Goal: Transaction & Acquisition: Purchase product/service

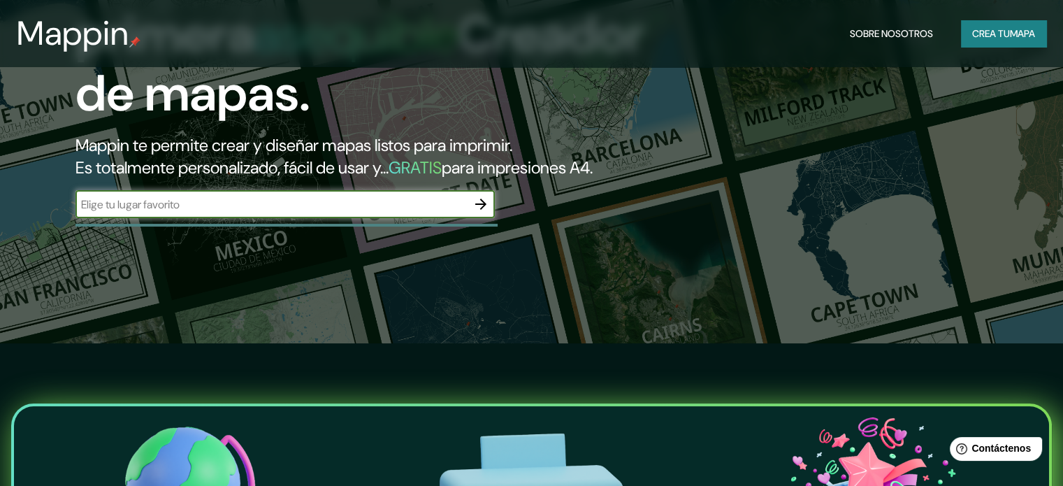
scroll to position [140, 0]
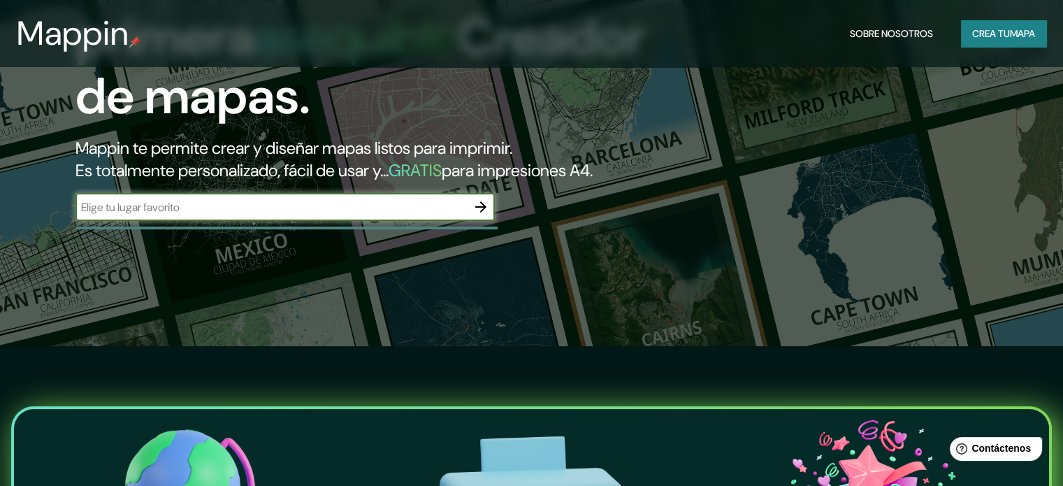
click at [988, 47] on div "Mappin Sobre nosotros Crea tu mapa" at bounding box center [531, 33] width 1063 height 45
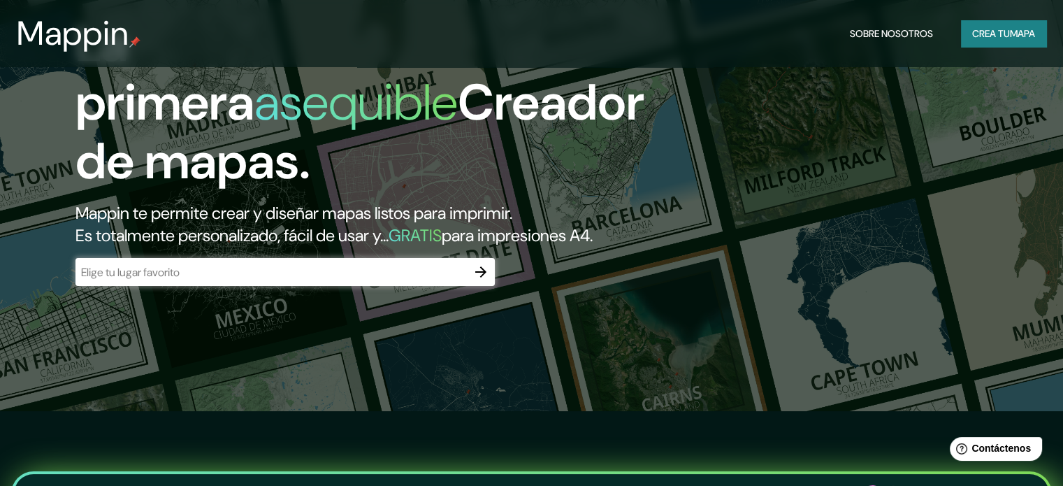
scroll to position [70, 0]
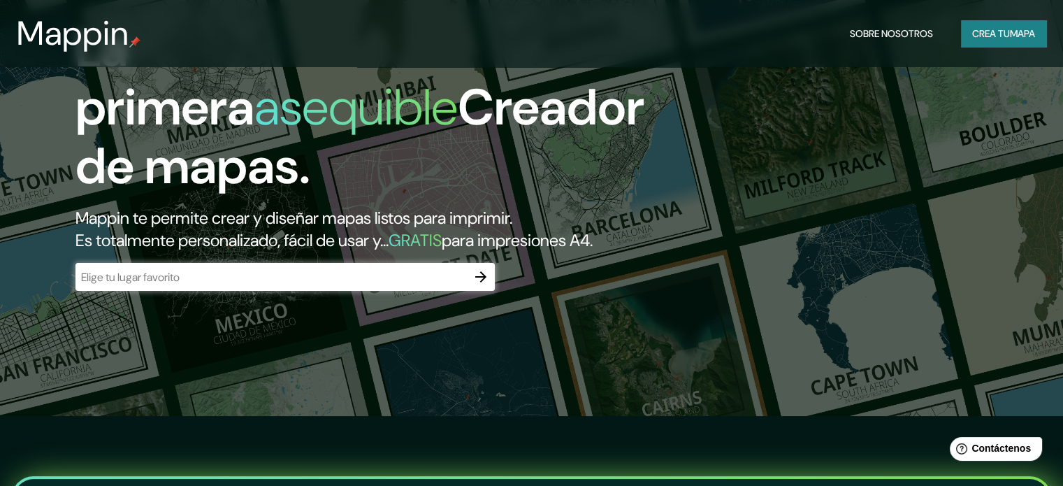
click at [481, 282] on icon "button" at bounding box center [480, 276] width 11 height 11
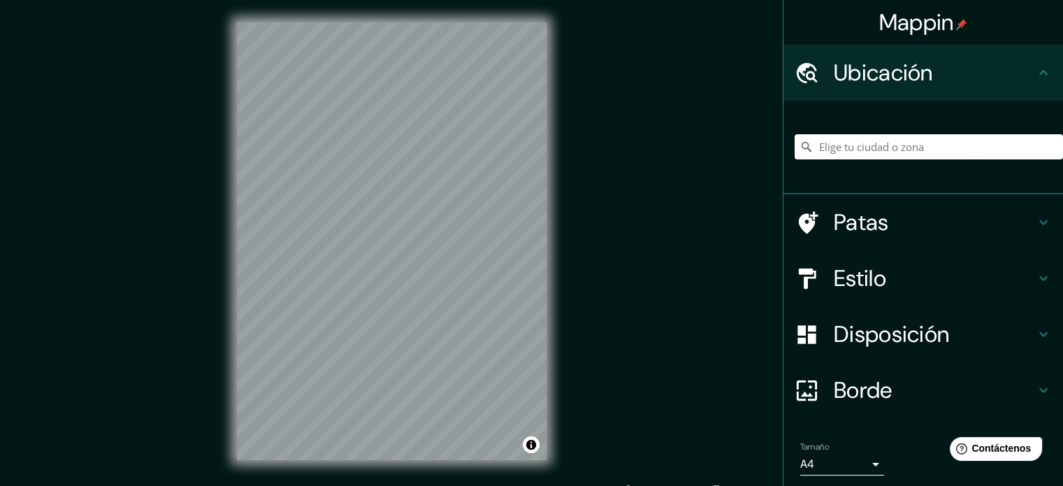
click at [954, 142] on input "Elige tu ciudad o zona" at bounding box center [929, 146] width 268 height 25
click at [876, 144] on input "Elige tu ciudad o zona" at bounding box center [929, 146] width 268 height 25
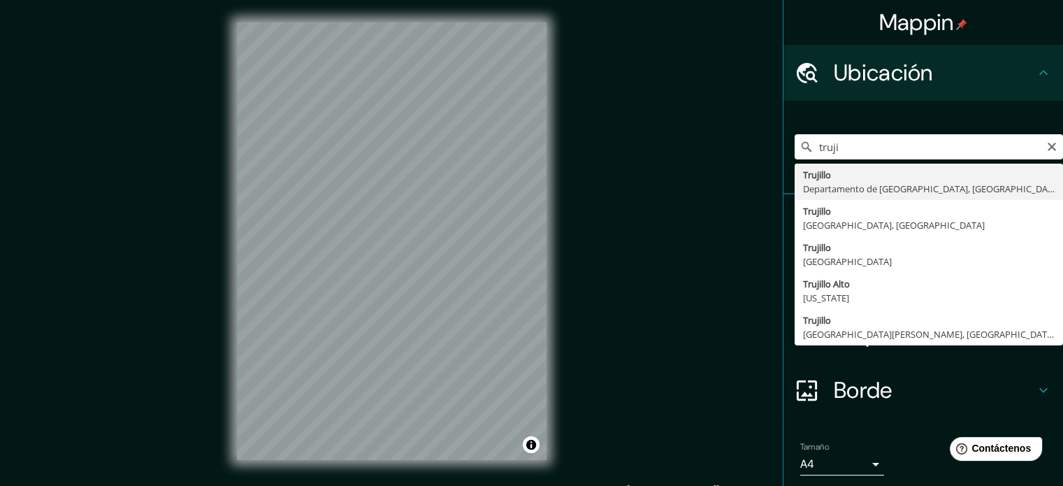
type input "[GEOGRAPHIC_DATA], [GEOGRAPHIC_DATA], [GEOGRAPHIC_DATA]"
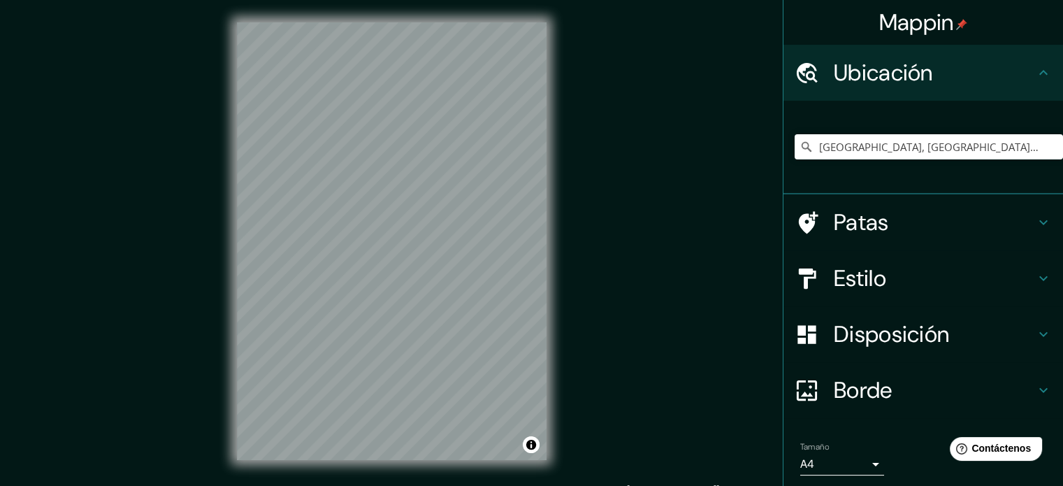
click at [1035, 387] on icon at bounding box center [1043, 390] width 17 height 17
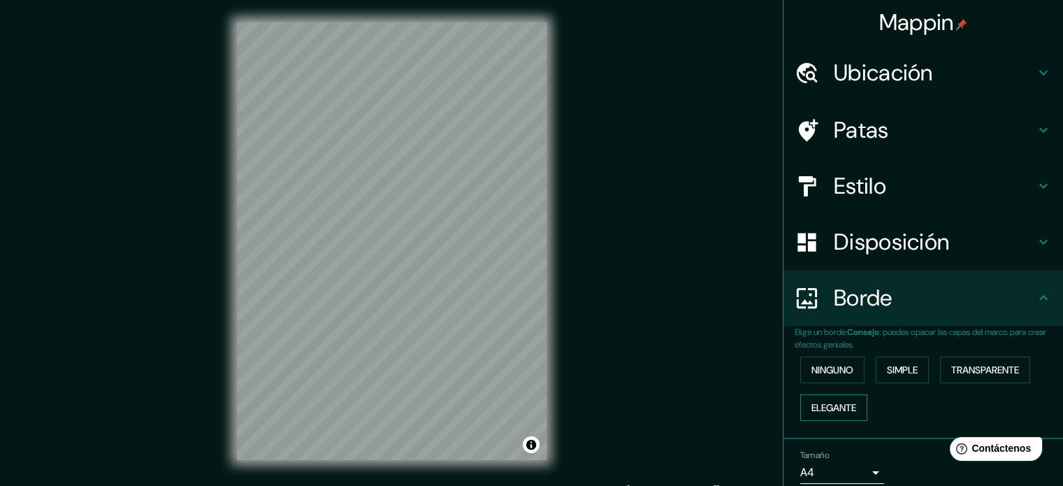
click at [836, 406] on font "Elegante" at bounding box center [834, 407] width 45 height 13
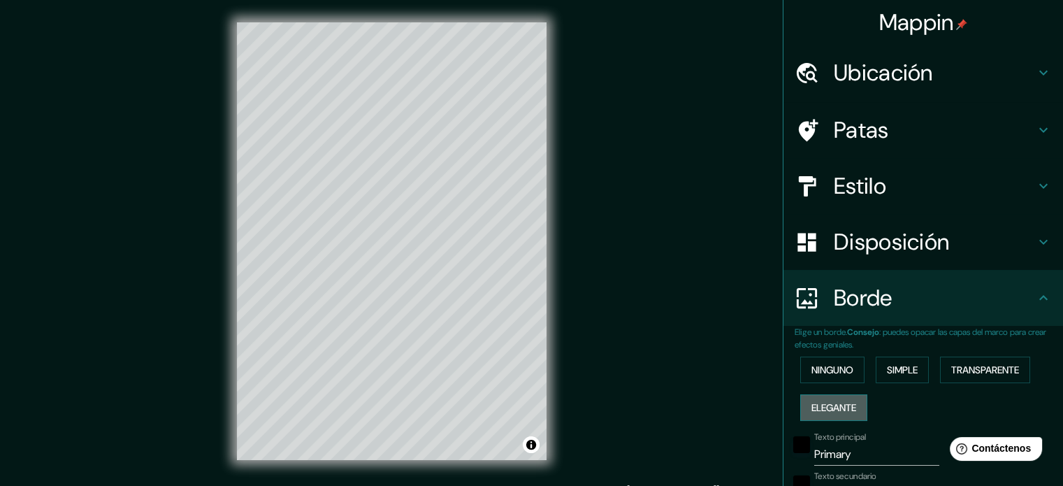
click at [836, 406] on font "Elegante" at bounding box center [834, 407] width 45 height 13
type input "177"
type input "35"
type input "18"
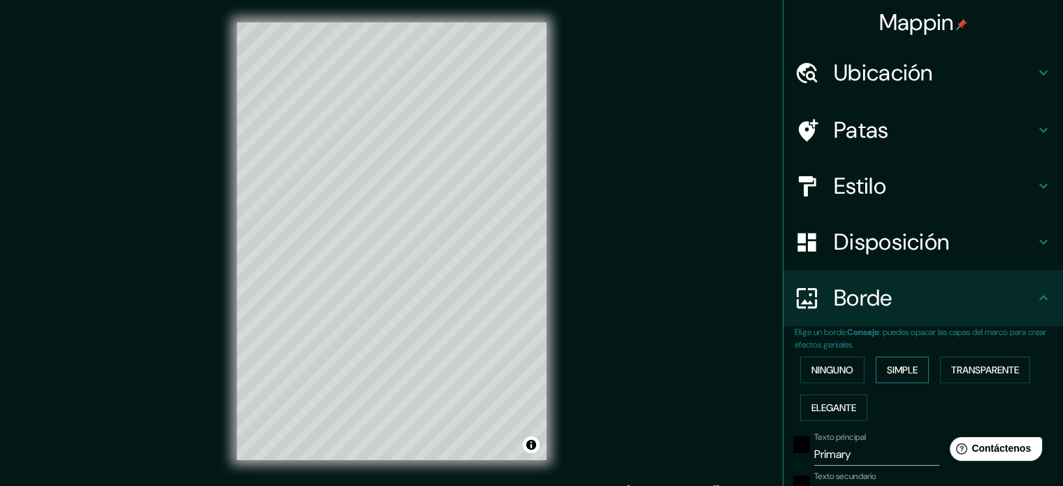
click at [892, 372] on font "Simple" at bounding box center [902, 370] width 31 height 13
click at [838, 366] on font "Ninguno" at bounding box center [833, 370] width 42 height 13
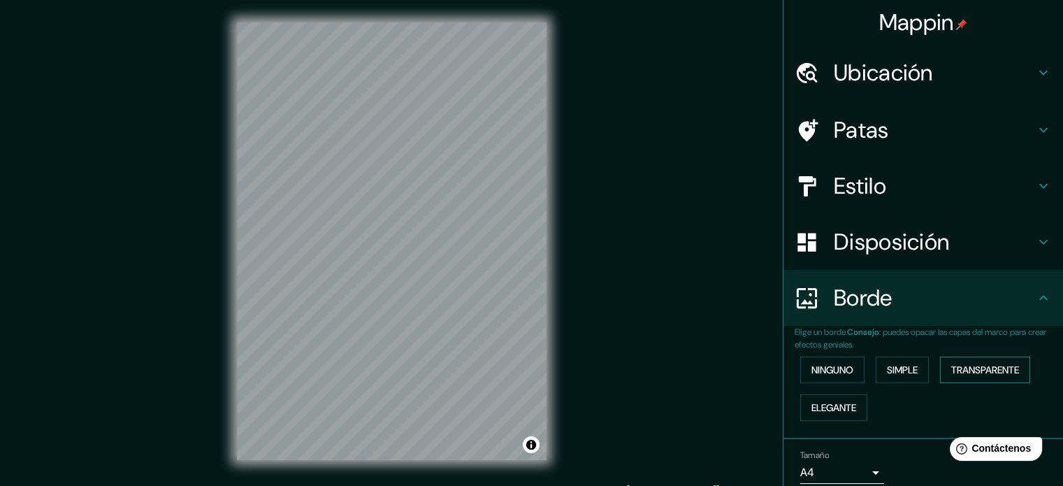
click at [976, 369] on font "Transparente" at bounding box center [986, 370] width 68 height 13
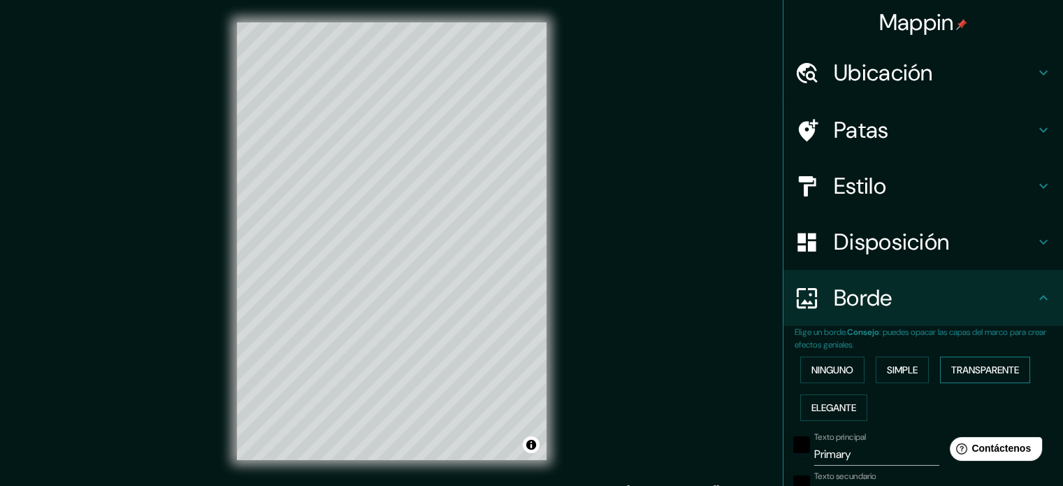
click at [976, 369] on font "Transparente" at bounding box center [986, 370] width 68 height 13
type input "213"
type input "35"
click at [831, 370] on font "Ninguno" at bounding box center [833, 370] width 42 height 13
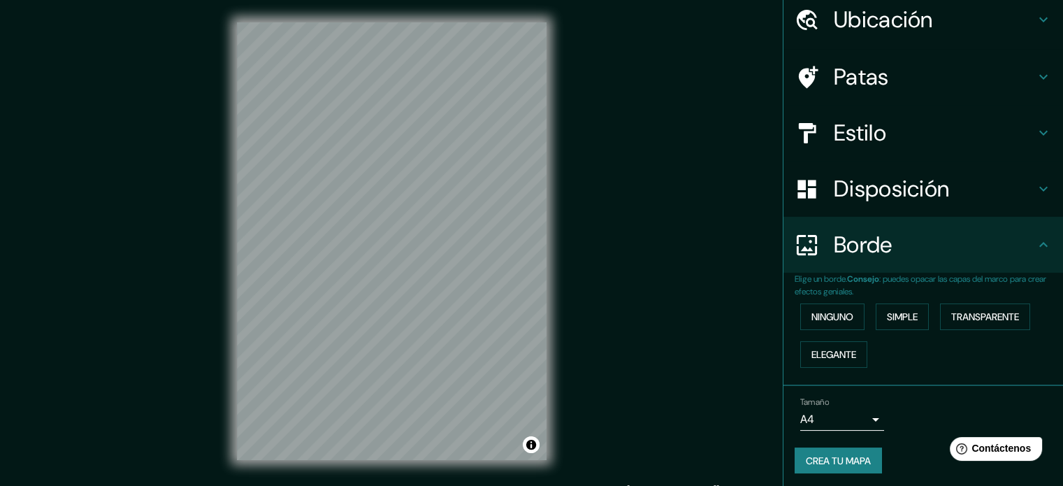
scroll to position [56, 0]
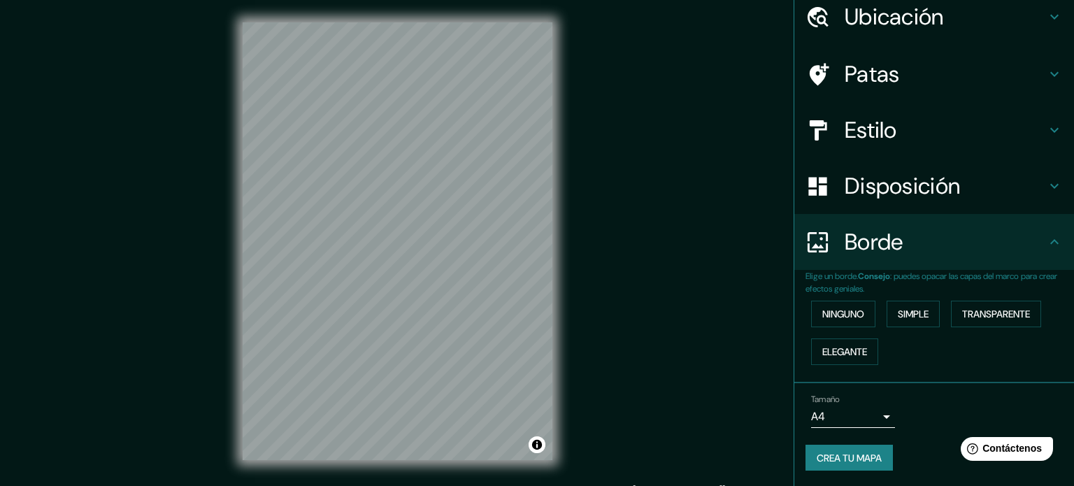
click at [866, 410] on body "Mappin Ubicación [GEOGRAPHIC_DATA], [GEOGRAPHIC_DATA], [GEOGRAPHIC_DATA] Patas …" at bounding box center [537, 243] width 1074 height 486
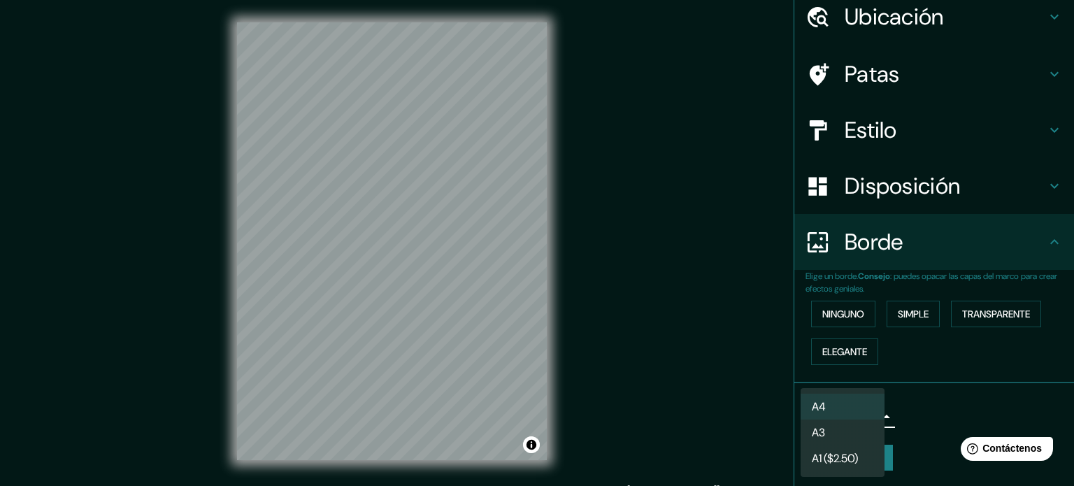
click at [848, 434] on li "A3" at bounding box center [843, 432] width 84 height 26
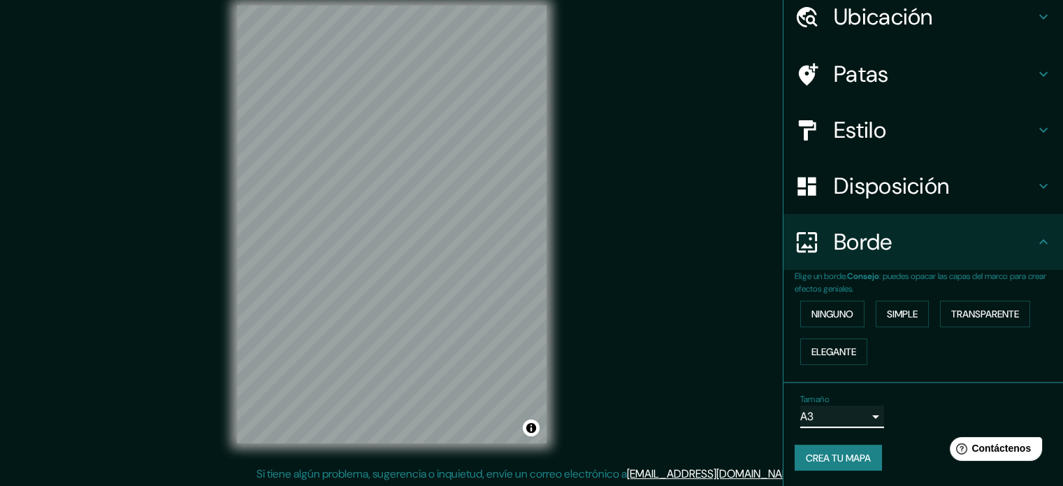
scroll to position [18, 0]
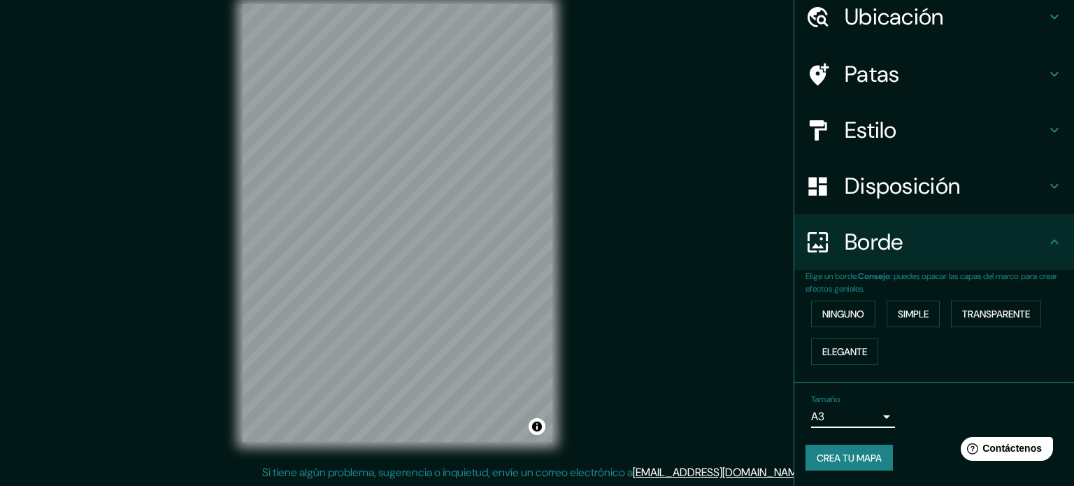
click at [871, 419] on body "Mappin Ubicación [GEOGRAPHIC_DATA], [GEOGRAPHIC_DATA], [GEOGRAPHIC_DATA] Patas …" at bounding box center [537, 225] width 1074 height 486
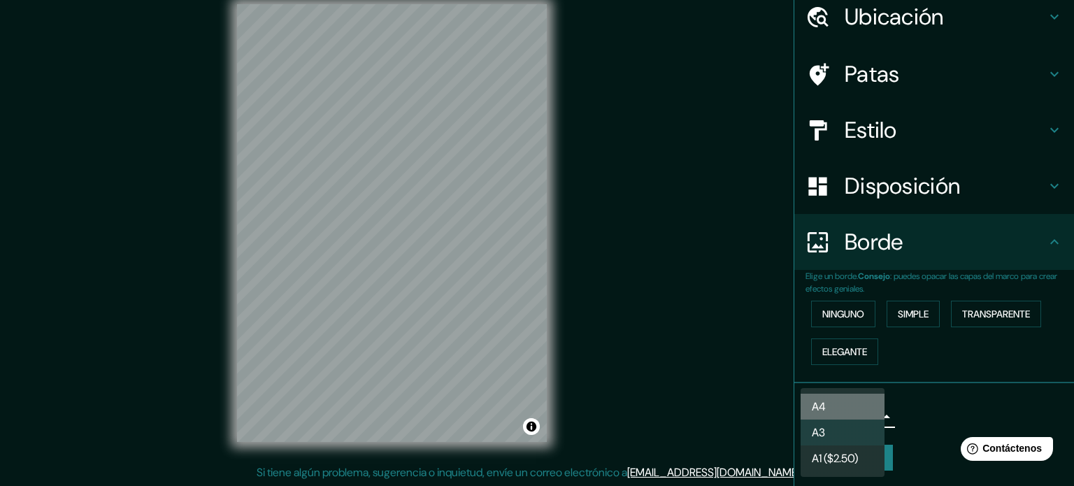
click at [855, 411] on li "A4" at bounding box center [843, 407] width 84 height 26
type input "single"
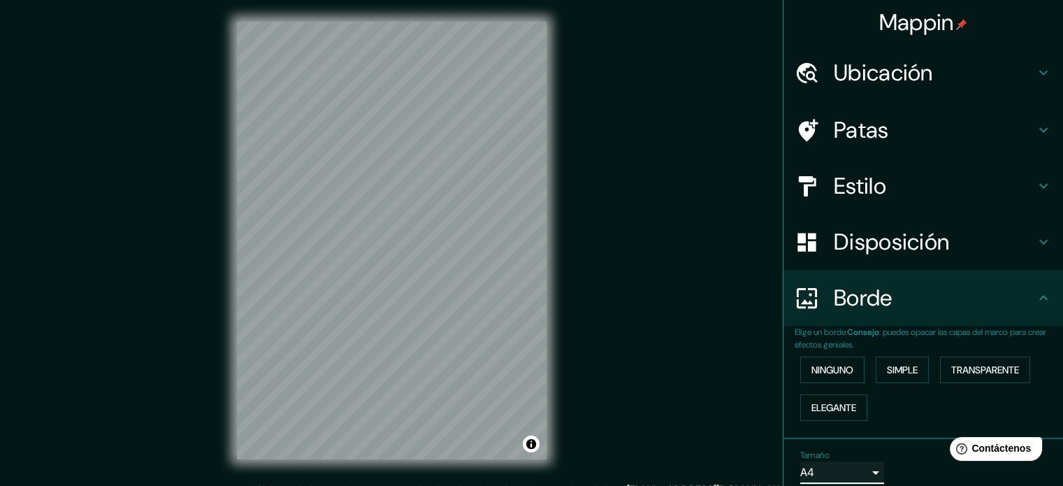
scroll to position [0, 0]
click at [903, 251] on font "Disposición" at bounding box center [891, 241] width 115 height 29
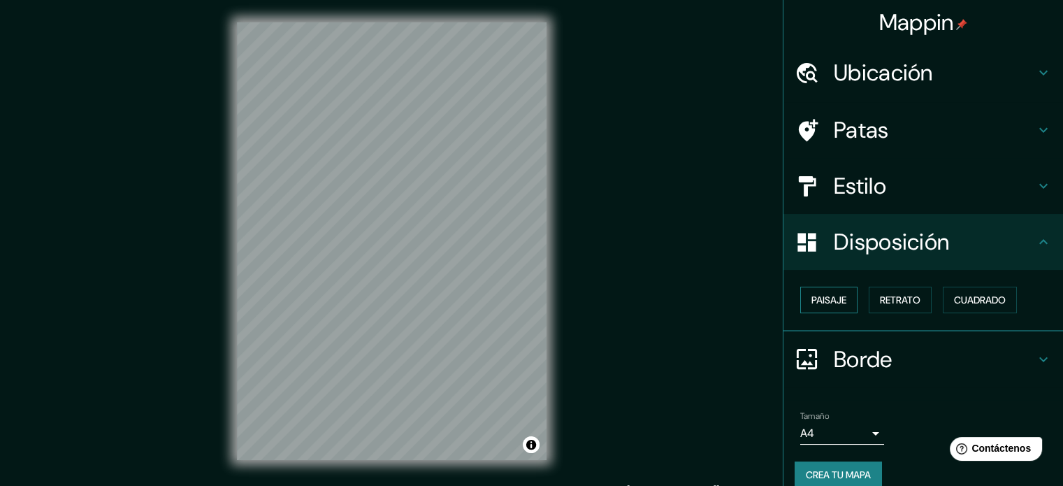
click at [833, 301] on font "Paisaje" at bounding box center [829, 300] width 35 height 13
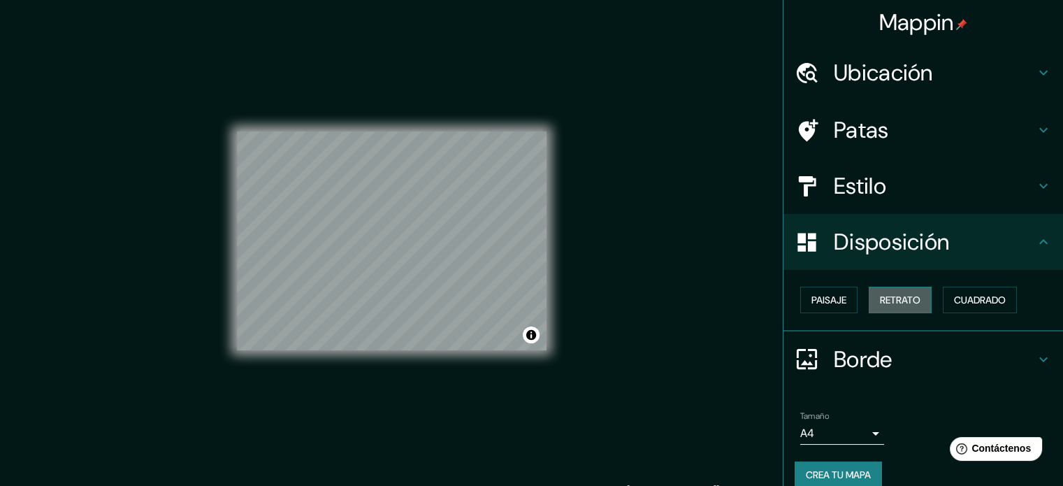
click at [889, 303] on font "Retrato" at bounding box center [900, 300] width 41 height 13
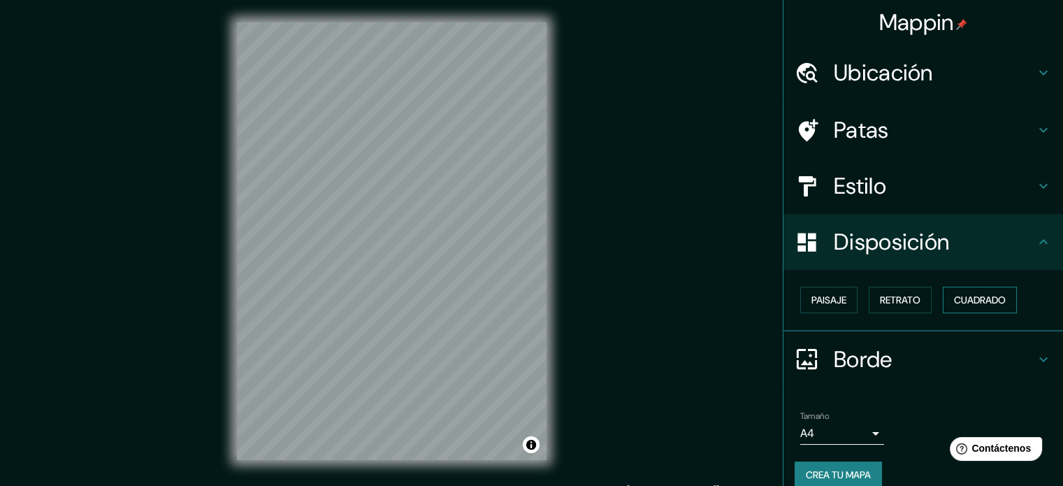
click at [973, 296] on font "Cuadrado" at bounding box center [980, 300] width 52 height 13
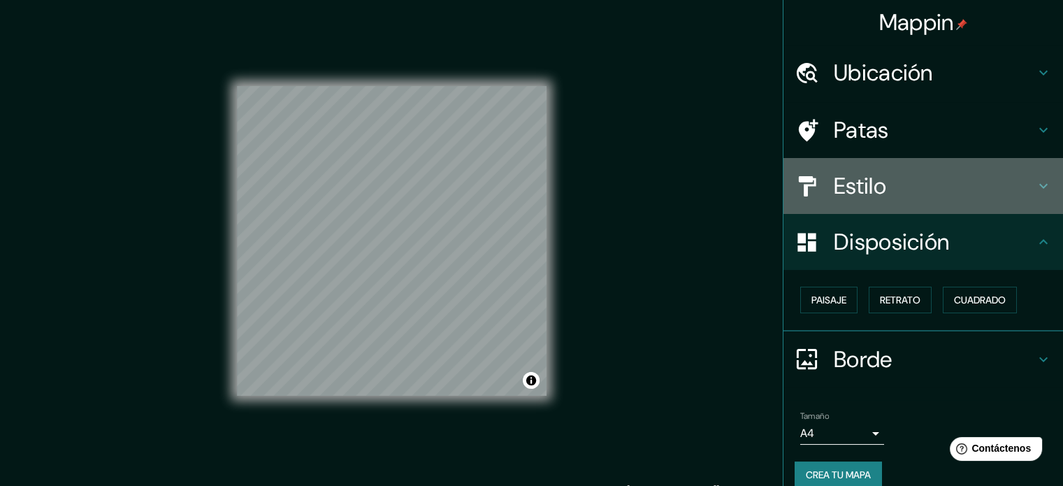
click at [884, 191] on h4 "Estilo" at bounding box center [934, 186] width 201 height 28
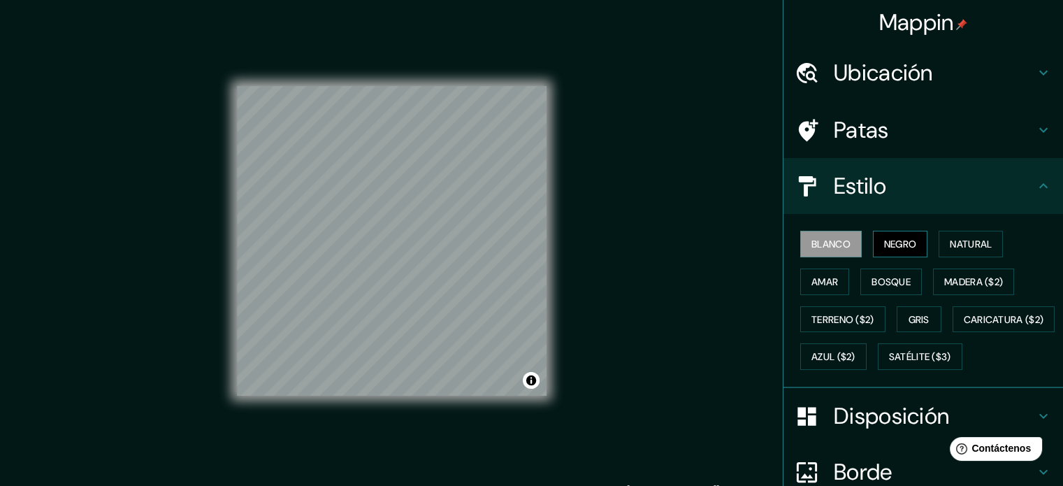
click at [896, 246] on font "Negro" at bounding box center [900, 244] width 33 height 13
click at [950, 245] on font "Natural" at bounding box center [971, 244] width 42 height 13
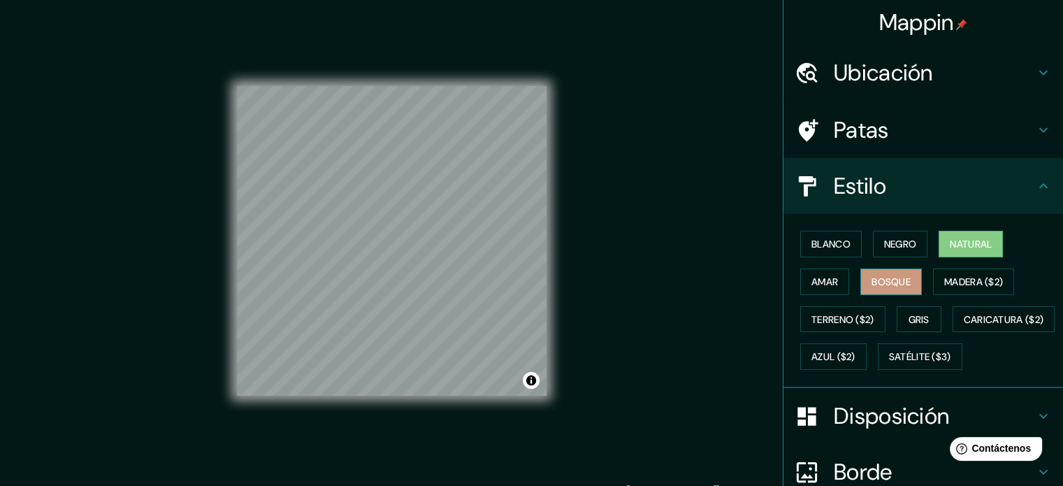
click at [885, 282] on font "Bosque" at bounding box center [891, 281] width 39 height 13
click at [817, 281] on font "Amar" at bounding box center [825, 281] width 27 height 13
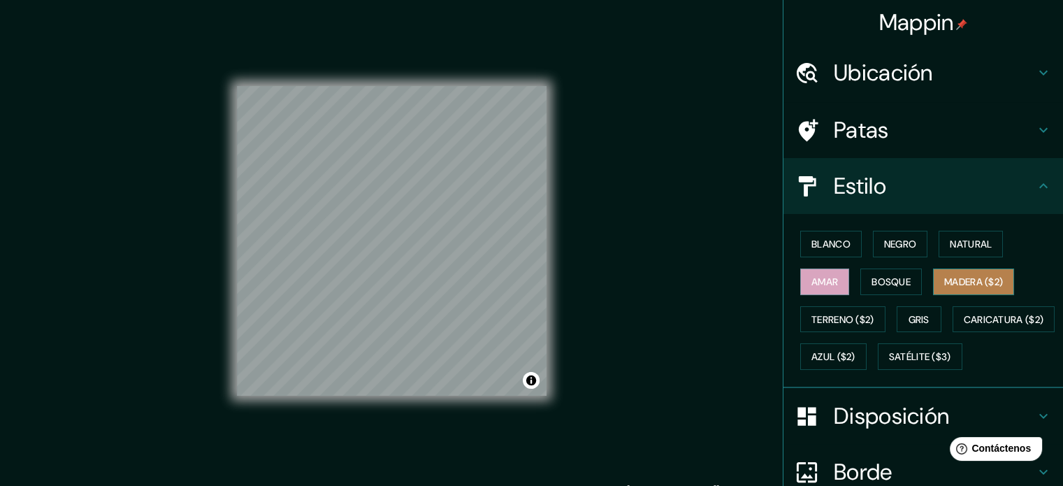
click at [965, 287] on font "Madera ($2)" at bounding box center [974, 281] width 59 height 13
click at [917, 317] on font "Gris" at bounding box center [919, 319] width 21 height 13
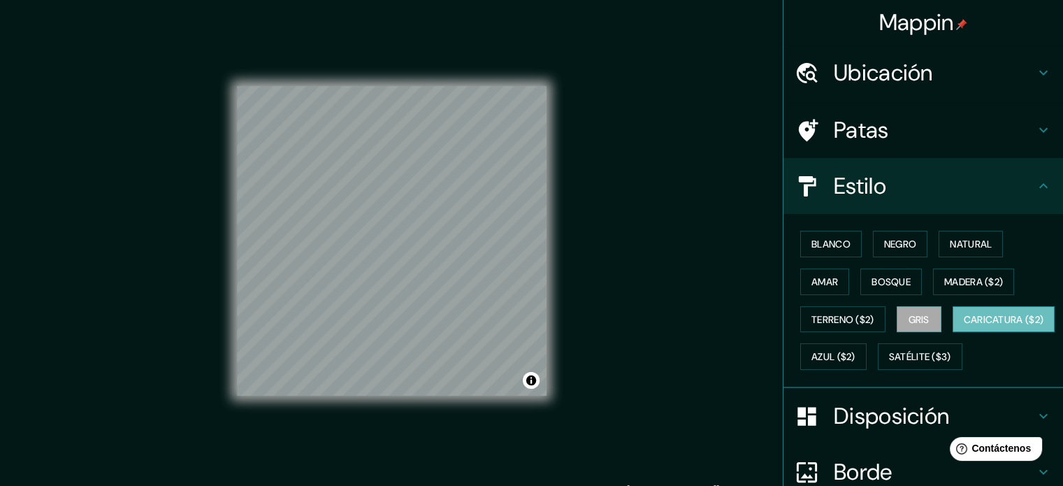
click at [964, 326] on font "Caricatura ($2)" at bounding box center [1004, 319] width 80 height 13
click at [856, 358] on font "Azul ($2)" at bounding box center [834, 357] width 44 height 13
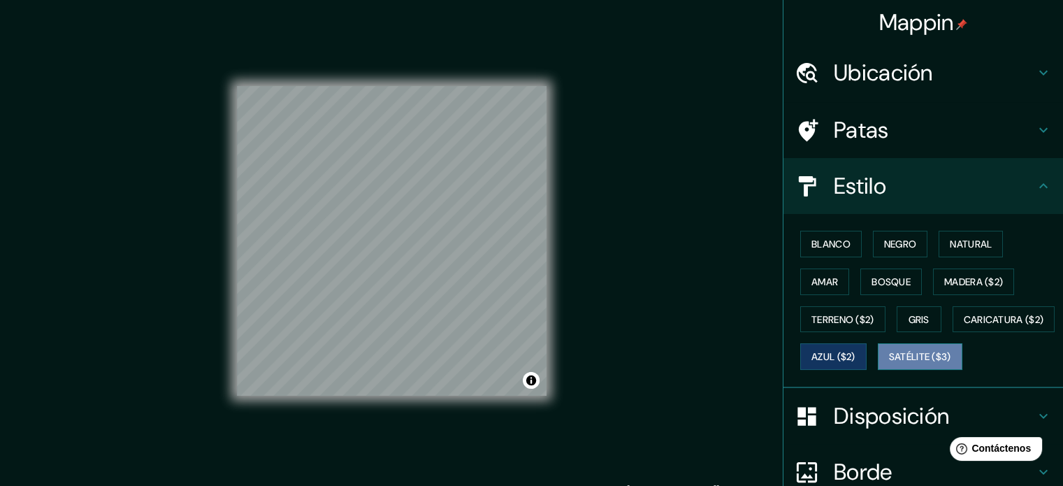
click at [889, 364] on font "Satélite ($3)" at bounding box center [920, 357] width 62 height 13
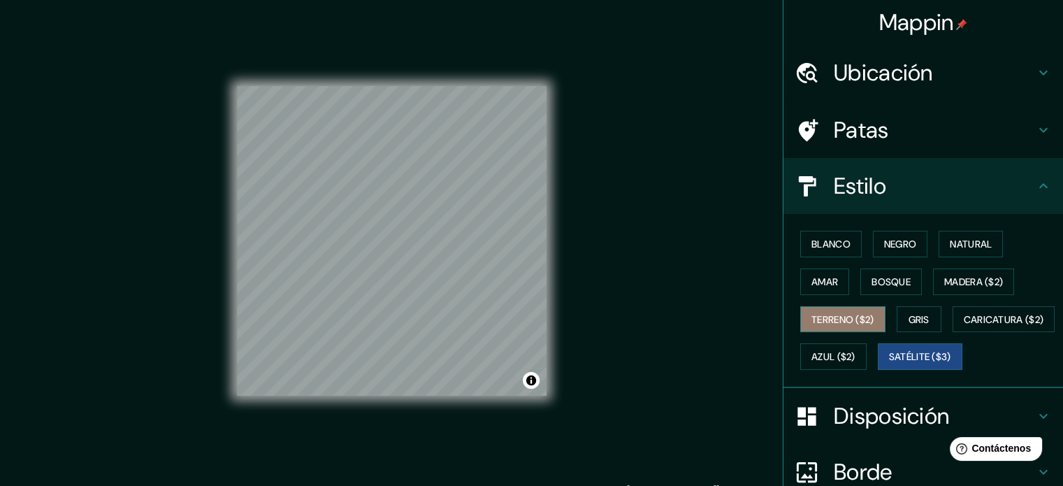
click at [831, 317] on font "Terreno ($2)" at bounding box center [843, 319] width 63 height 13
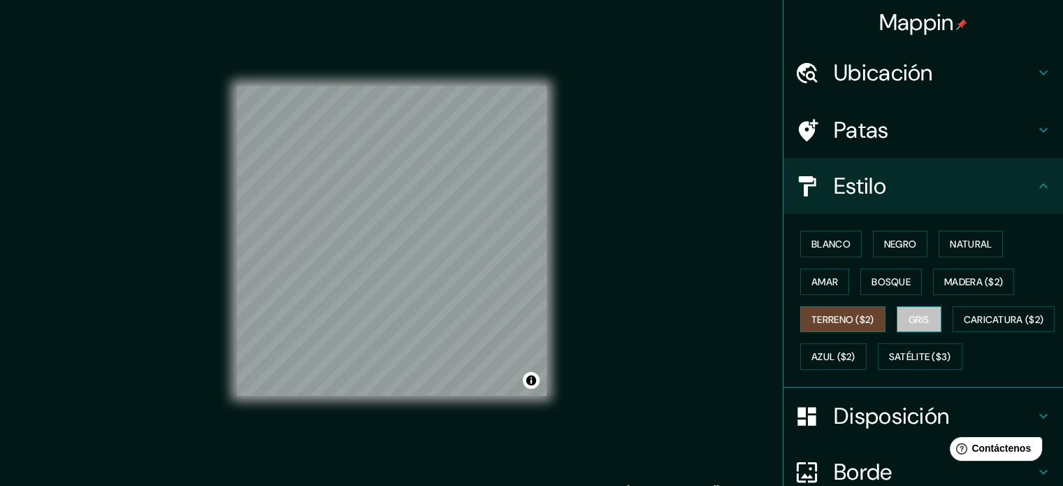
click at [897, 313] on button "Gris" at bounding box center [919, 319] width 45 height 27
click at [881, 281] on font "Bosque" at bounding box center [891, 281] width 39 height 13
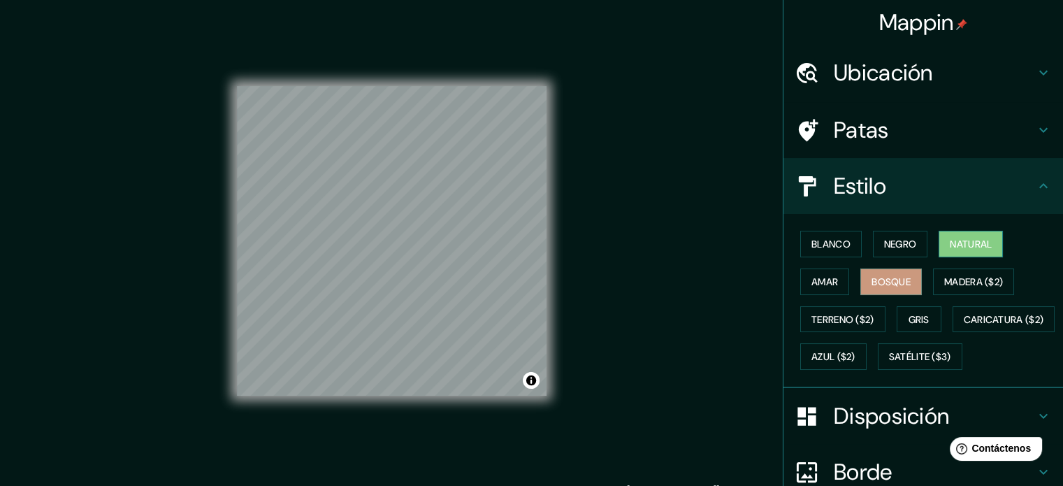
click at [953, 247] on font "Natural" at bounding box center [971, 244] width 42 height 13
click at [900, 243] on font "Negro" at bounding box center [900, 244] width 33 height 13
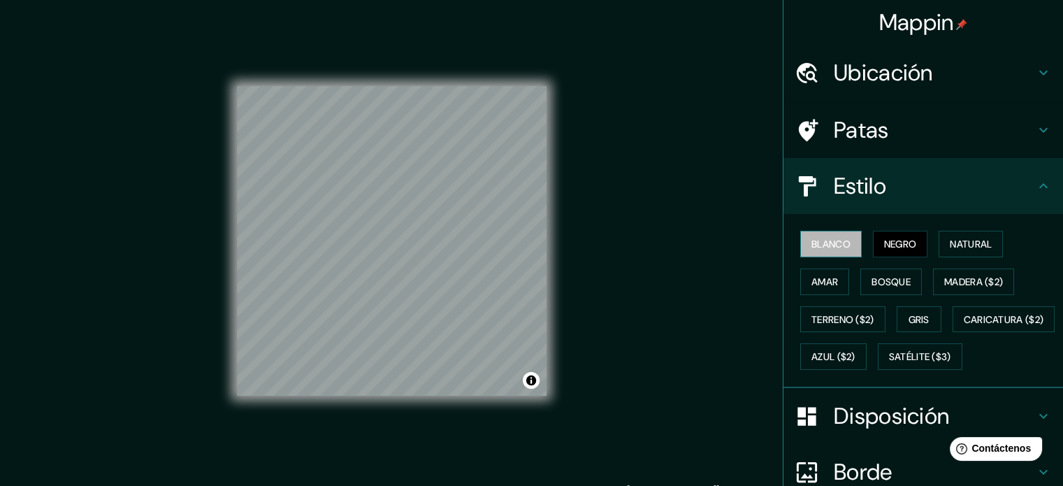
click at [832, 245] on font "Blanco" at bounding box center [831, 244] width 39 height 13
click at [826, 275] on font "Amar" at bounding box center [825, 281] width 27 height 13
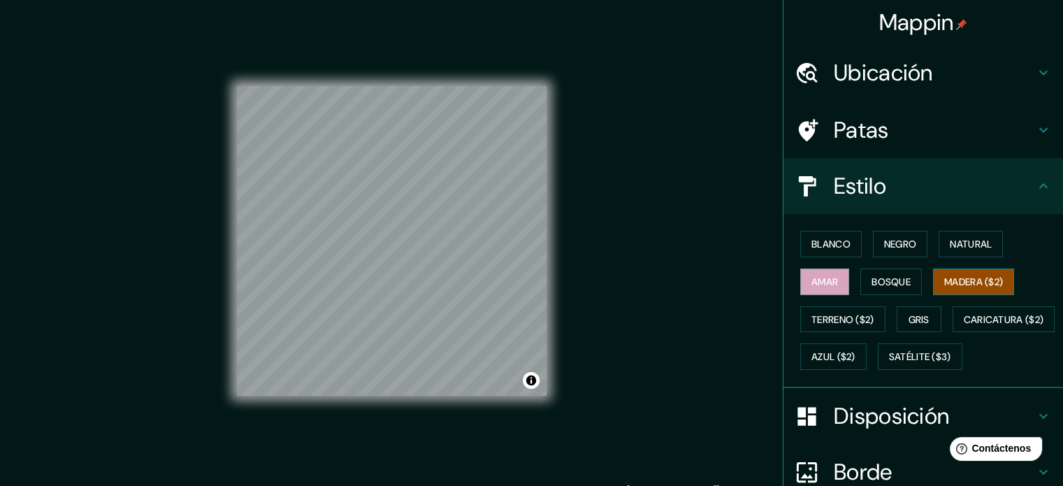
click at [959, 288] on font "Madera ($2)" at bounding box center [974, 282] width 59 height 18
click at [965, 245] on font "Natural" at bounding box center [971, 244] width 42 height 13
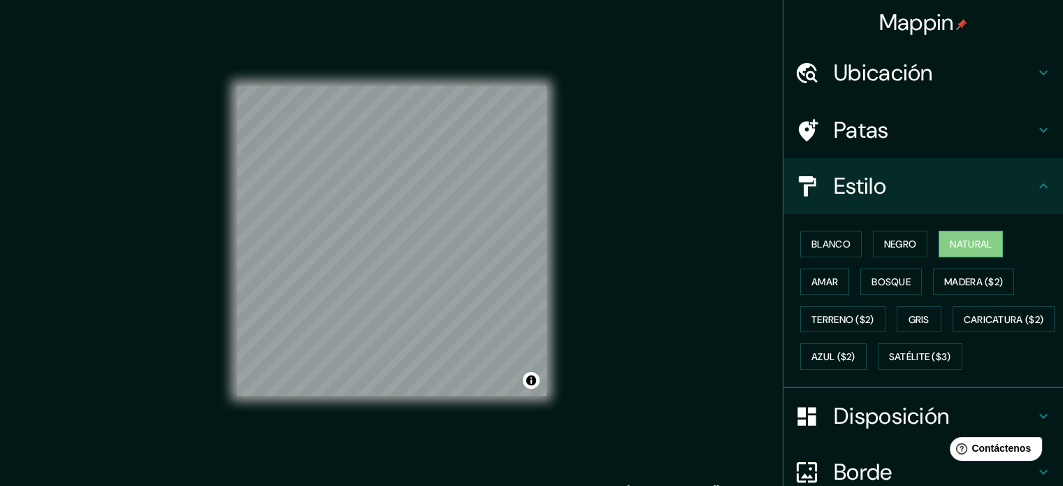
click at [1039, 134] on icon at bounding box center [1043, 130] width 17 height 17
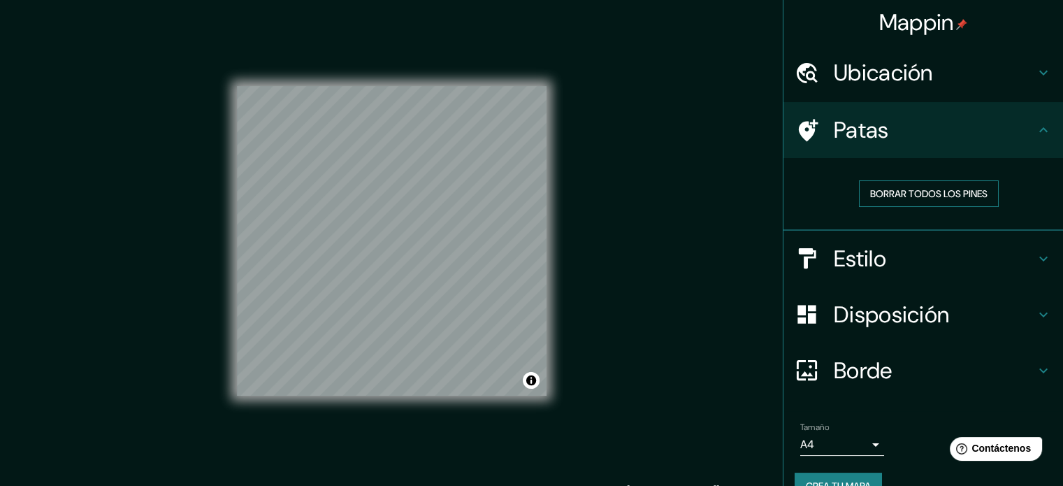
click at [940, 206] on button "Borrar todos los pines" at bounding box center [929, 193] width 140 height 27
click at [973, 86] on h4 "Ubicación" at bounding box center [934, 73] width 201 height 28
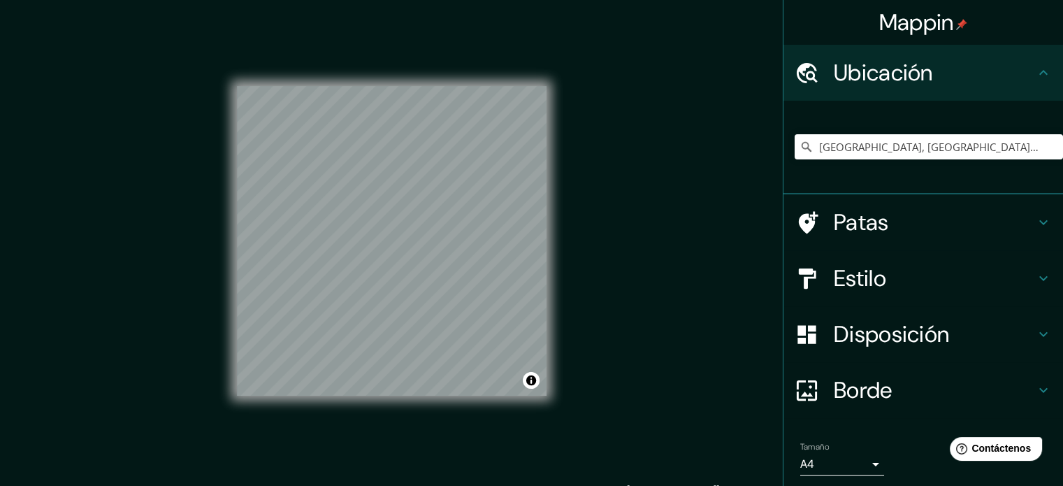
click at [973, 86] on h4 "Ubicación" at bounding box center [934, 73] width 201 height 28
click at [1035, 215] on icon at bounding box center [1043, 222] width 17 height 17
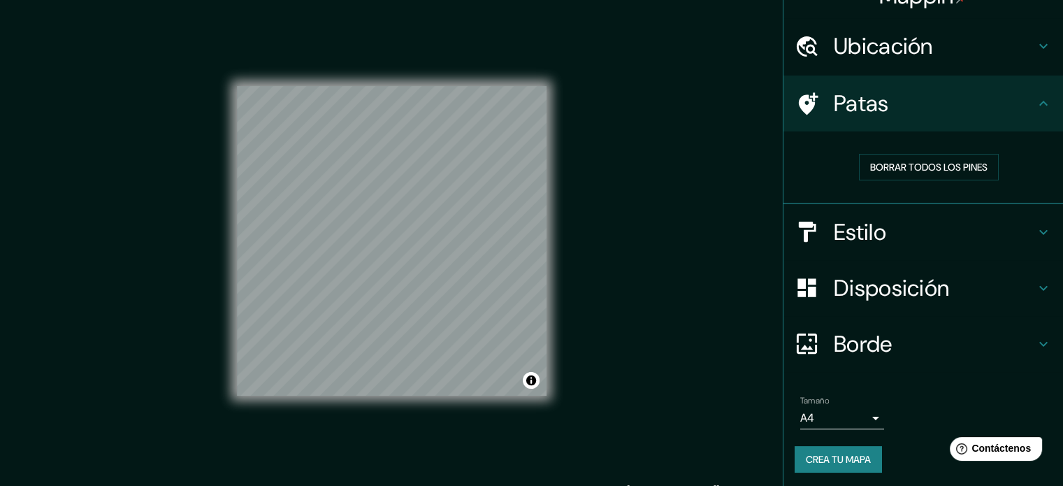
scroll to position [28, 0]
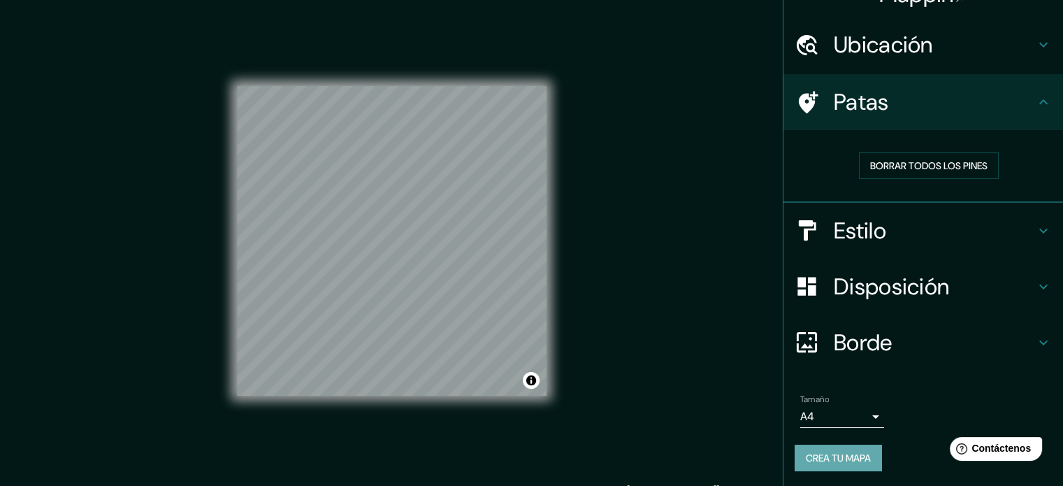
click at [811, 449] on font "Crea tu mapa" at bounding box center [838, 458] width 65 height 18
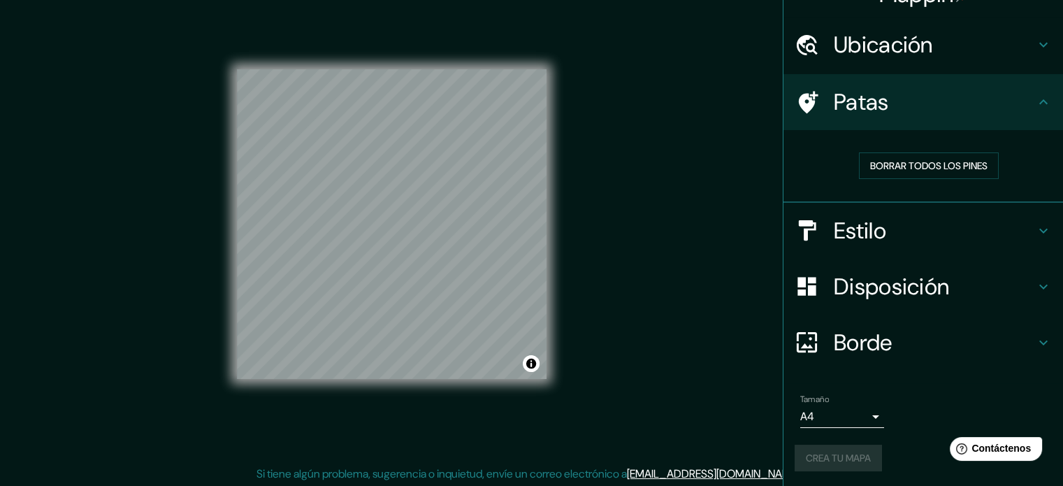
scroll to position [18, 0]
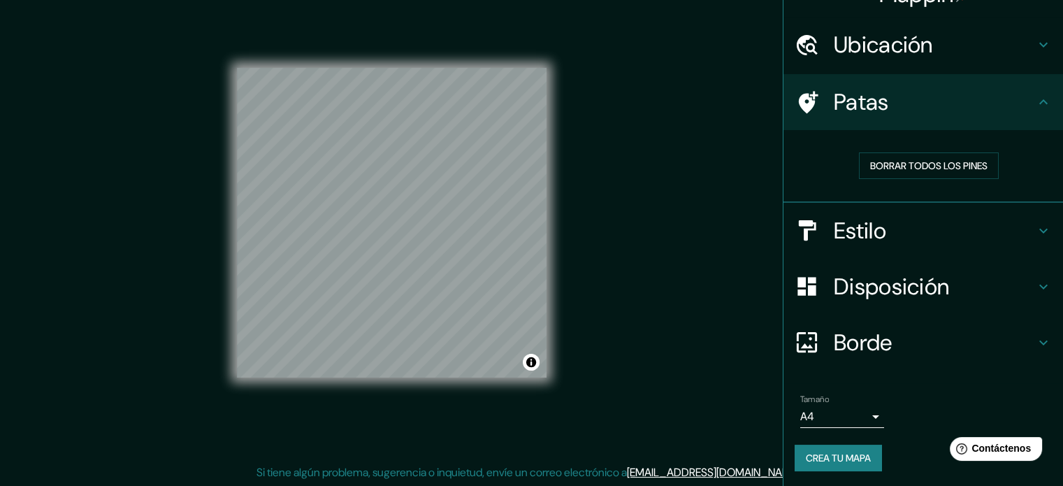
click at [837, 449] on font "Crea tu mapa" at bounding box center [838, 458] width 65 height 18
